Goal: Task Accomplishment & Management: Manage account settings

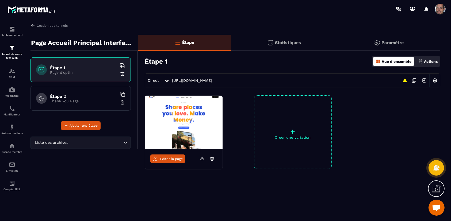
click at [439, 7] on span at bounding box center [440, 9] width 11 height 11
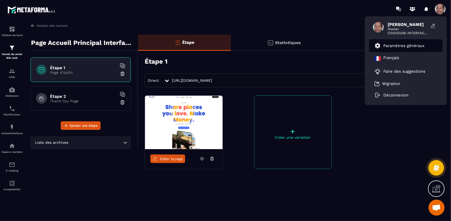
click at [408, 47] on p "Paramètres généraux" at bounding box center [404, 45] width 41 height 5
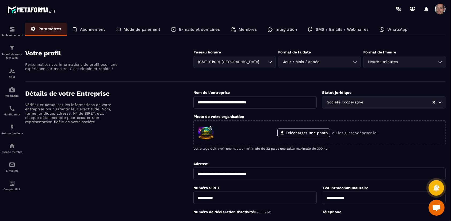
click at [252, 29] on p "Membres" at bounding box center [248, 29] width 18 height 5
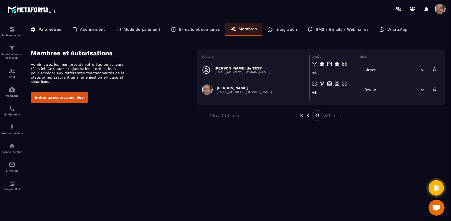
click at [264, 68] on div "[PERSON_NAME] de TEST [EMAIL_ADDRESS][DOMAIN_NAME]" at bounding box center [254, 70] width 104 height 9
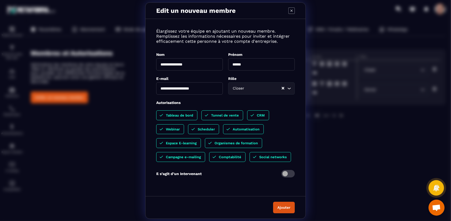
click at [333, 135] on div "**********" at bounding box center [225, 110] width 451 height 221
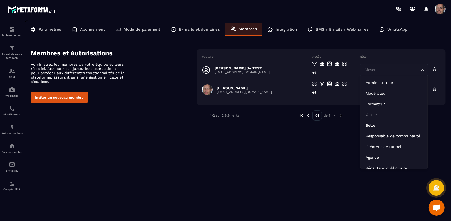
click at [425, 70] on icon "Search for option" at bounding box center [422, 69] width 5 height 5
drag, startPoint x: 425, startPoint y: 70, endPoint x: 273, endPoint y: 160, distance: 176.9
click at [273, 160] on div "> Paramètres Abonnement Mode de paiement E-mails et domaines Membres Intégratio…" at bounding box center [235, 116] width 421 height 196
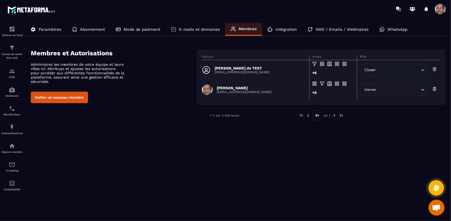
click at [422, 69] on icon "Search for option" at bounding box center [422, 69] width 5 height 5
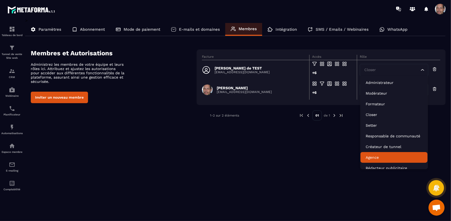
click at [287, 168] on div "> Paramètres Abonnement Mode de paiement E-mails et domaines Membres Intégratio…" at bounding box center [235, 116] width 421 height 196
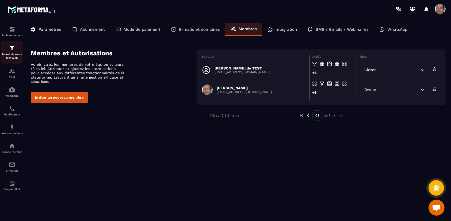
click at [9, 47] on img at bounding box center [12, 48] width 6 height 6
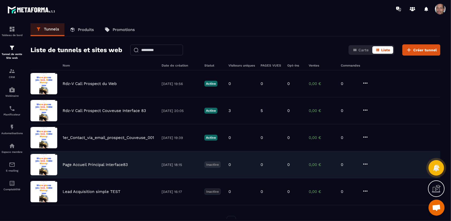
click at [139, 165] on div "Page Accueil Principal Interface83" at bounding box center [110, 164] width 94 height 5
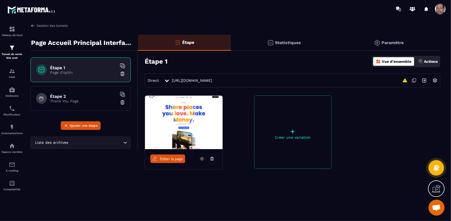
click at [36, 25] on link "Gestion des tunnels" at bounding box center [49, 25] width 37 height 5
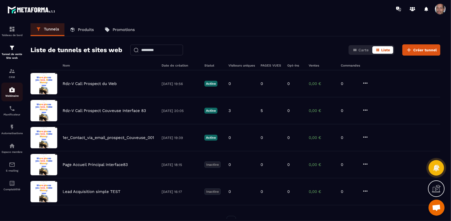
click at [15, 93] on img at bounding box center [12, 90] width 6 height 6
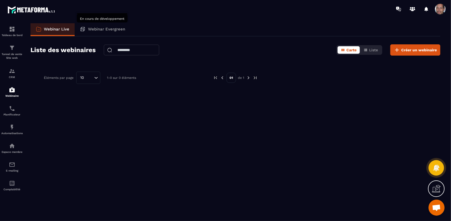
click at [107, 33] on div "Webinar Evergreen" at bounding box center [103, 29] width 56 height 13
click at [16, 30] on div "Tableau de bord" at bounding box center [11, 31] width 21 height 11
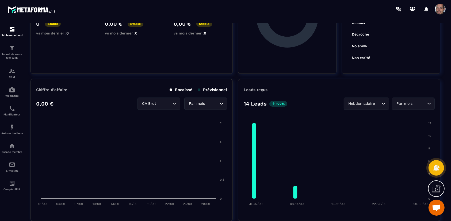
scroll to position [59, 0]
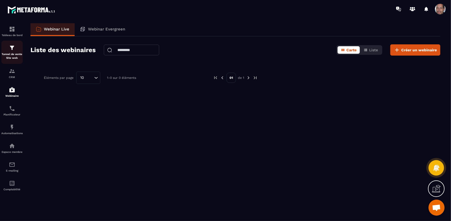
click at [19, 55] on p "Tunnel de vente Site web" at bounding box center [11, 55] width 21 height 7
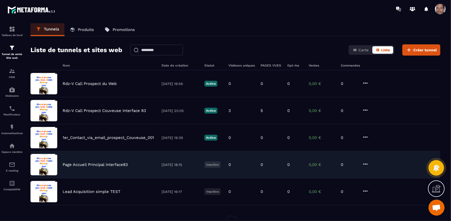
click at [113, 168] on div "Page Accueil Principal Interface83 [DATE] 18:15 Inactive 0 0 0 0,00 € 0" at bounding box center [236, 164] width 410 height 27
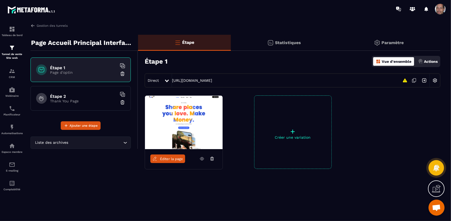
click at [170, 156] on link "Éditer la page" at bounding box center [167, 159] width 35 height 9
